Goal: Task Accomplishment & Management: Manage account settings

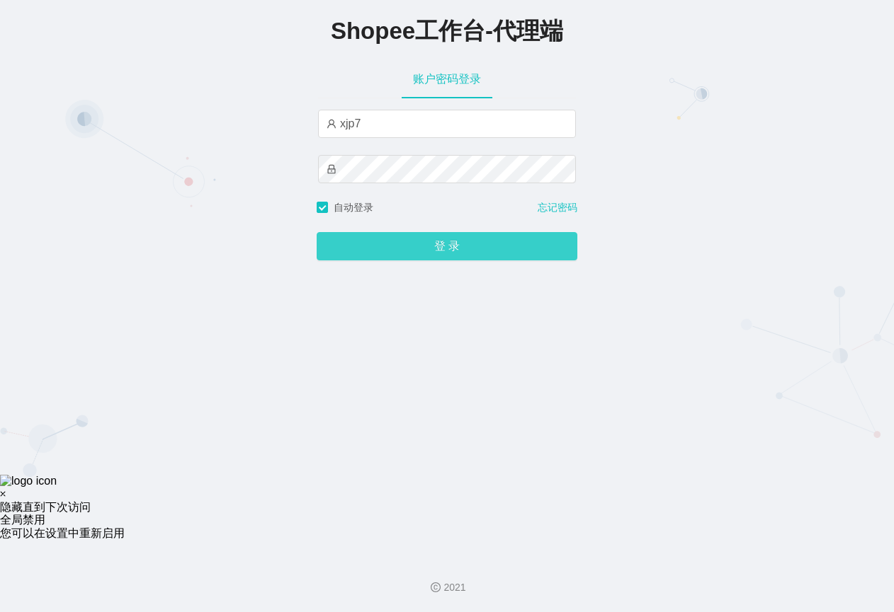
click at [404, 252] on button "登 录" at bounding box center [446, 246] width 261 height 28
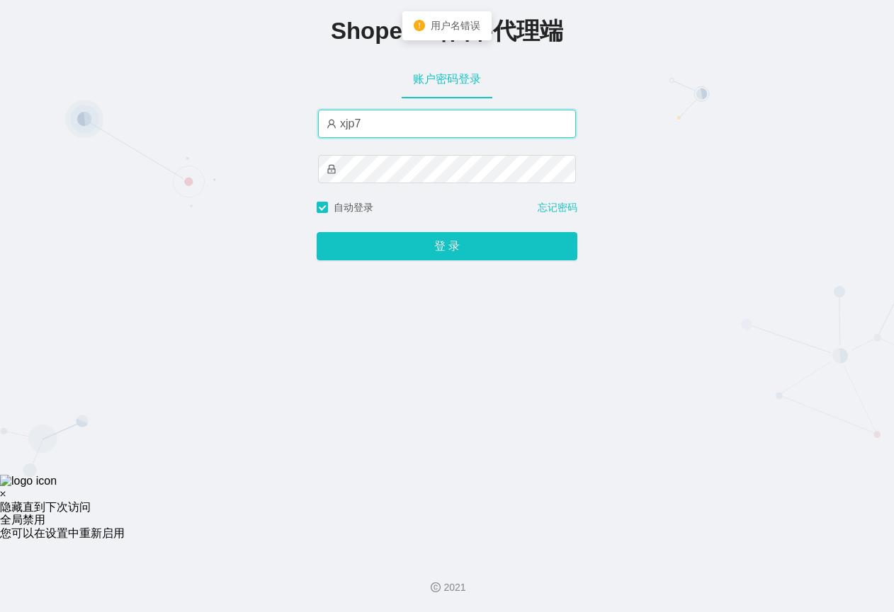
click at [415, 127] on input "xjp7" at bounding box center [447, 124] width 258 height 28
click at [386, 122] on input "xjp7" at bounding box center [447, 124] width 258 height 28
paste input "807"
type input "xjp807"
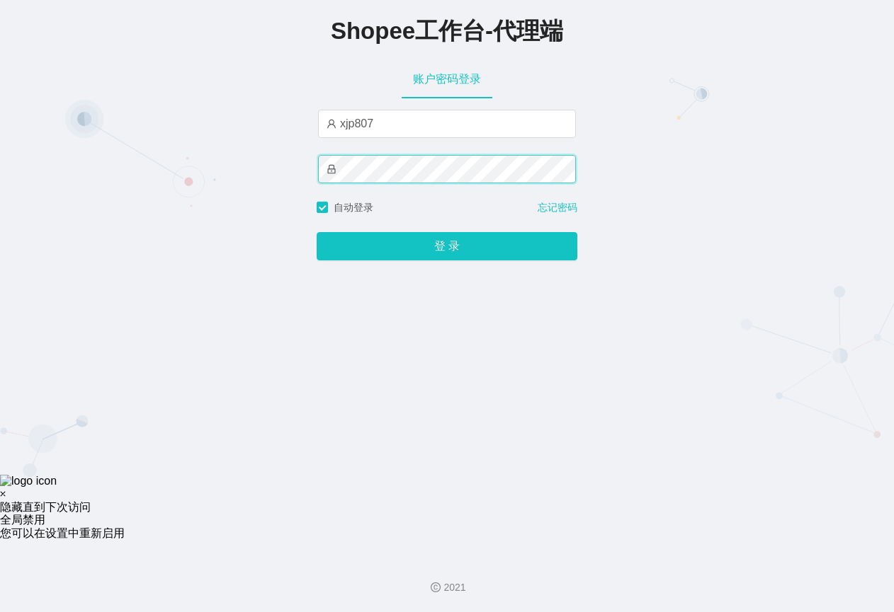
click at [316, 232] on button "登 录" at bounding box center [446, 246] width 261 height 28
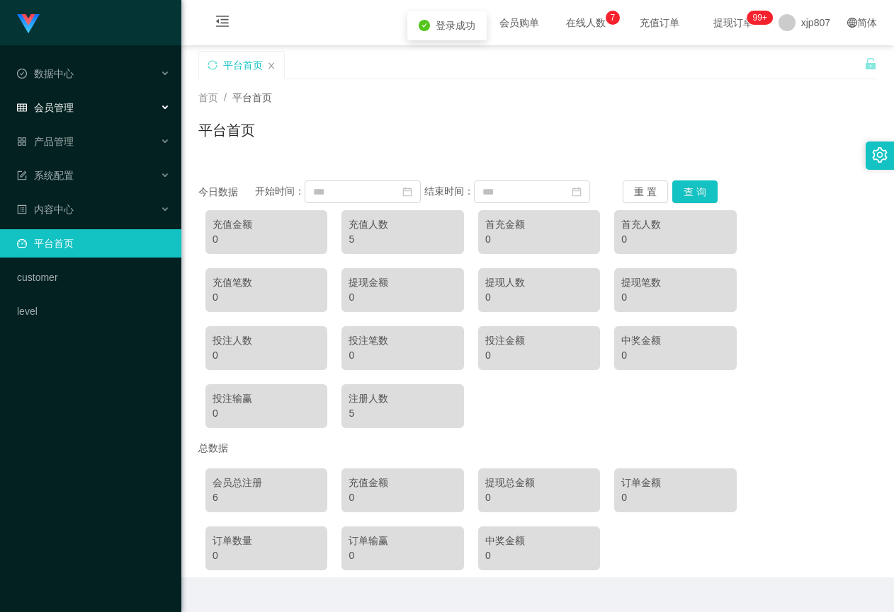
click at [111, 115] on div "会员管理" at bounding box center [90, 107] width 181 height 28
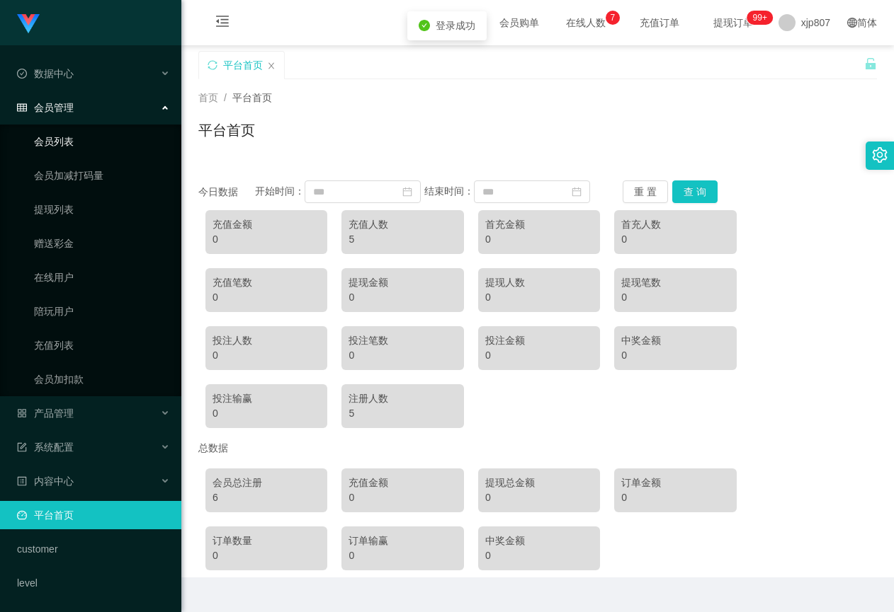
click at [108, 141] on link "会员列表" at bounding box center [102, 141] width 136 height 28
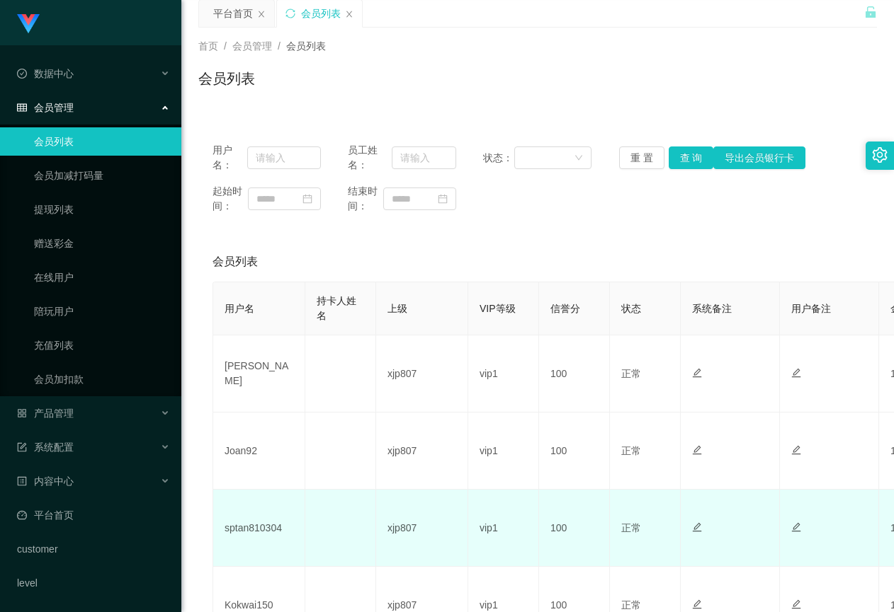
scroll to position [71, 0]
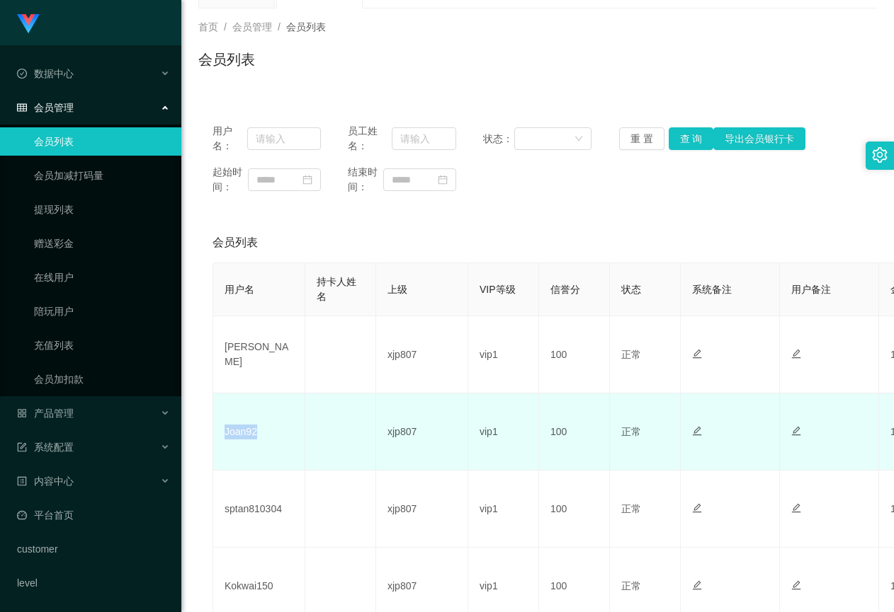
drag, startPoint x: 229, startPoint y: 436, endPoint x: 214, endPoint y: 433, distance: 15.1
click at [214, 433] on td "Joan92" at bounding box center [259, 432] width 92 height 77
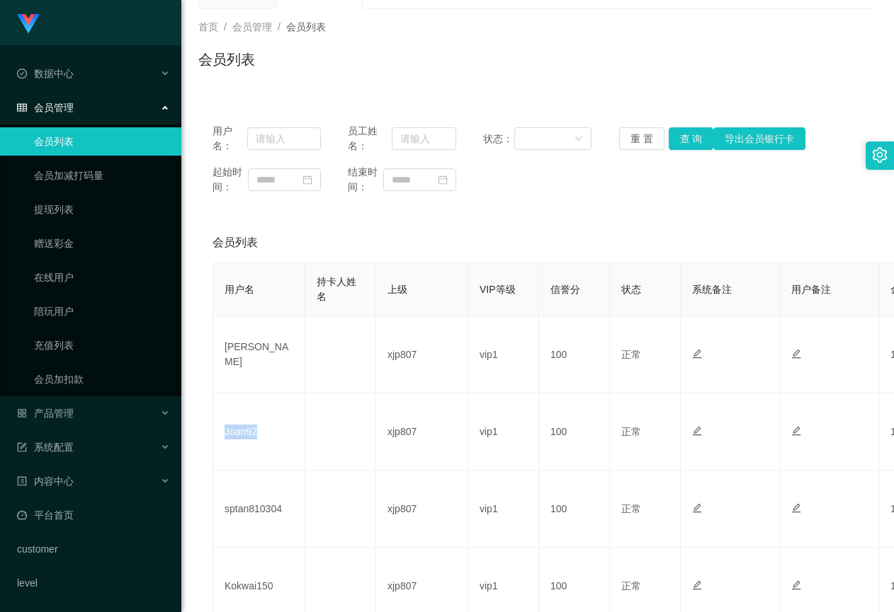
copy td "Joan92"
drag, startPoint x: 268, startPoint y: 585, endPoint x: 211, endPoint y: 588, distance: 57.4
click at [218, 590] on td "Kokwai150" at bounding box center [259, 586] width 92 height 77
copy td "Kokwai150"
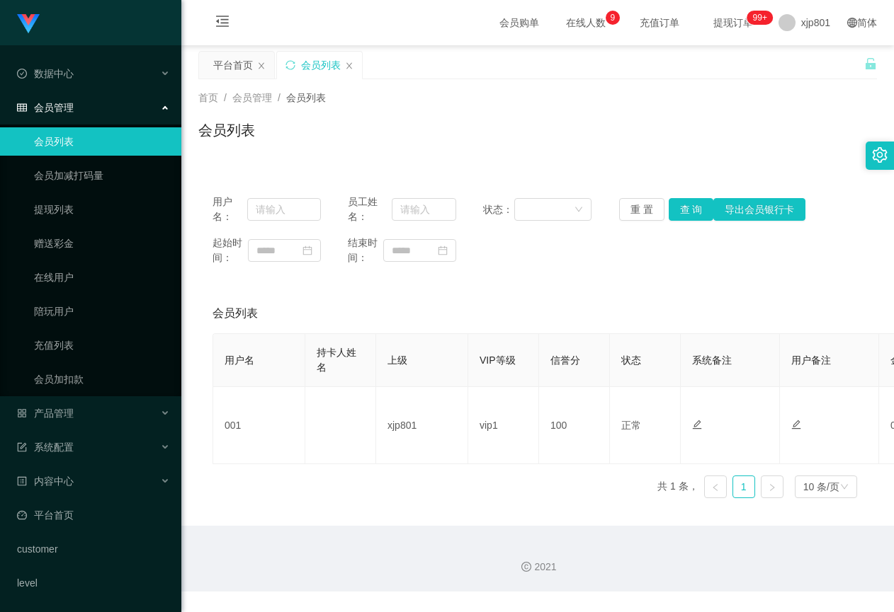
click at [100, 139] on link "会员列表" at bounding box center [102, 141] width 136 height 28
